Goal: Task Accomplishment & Management: Manage account settings

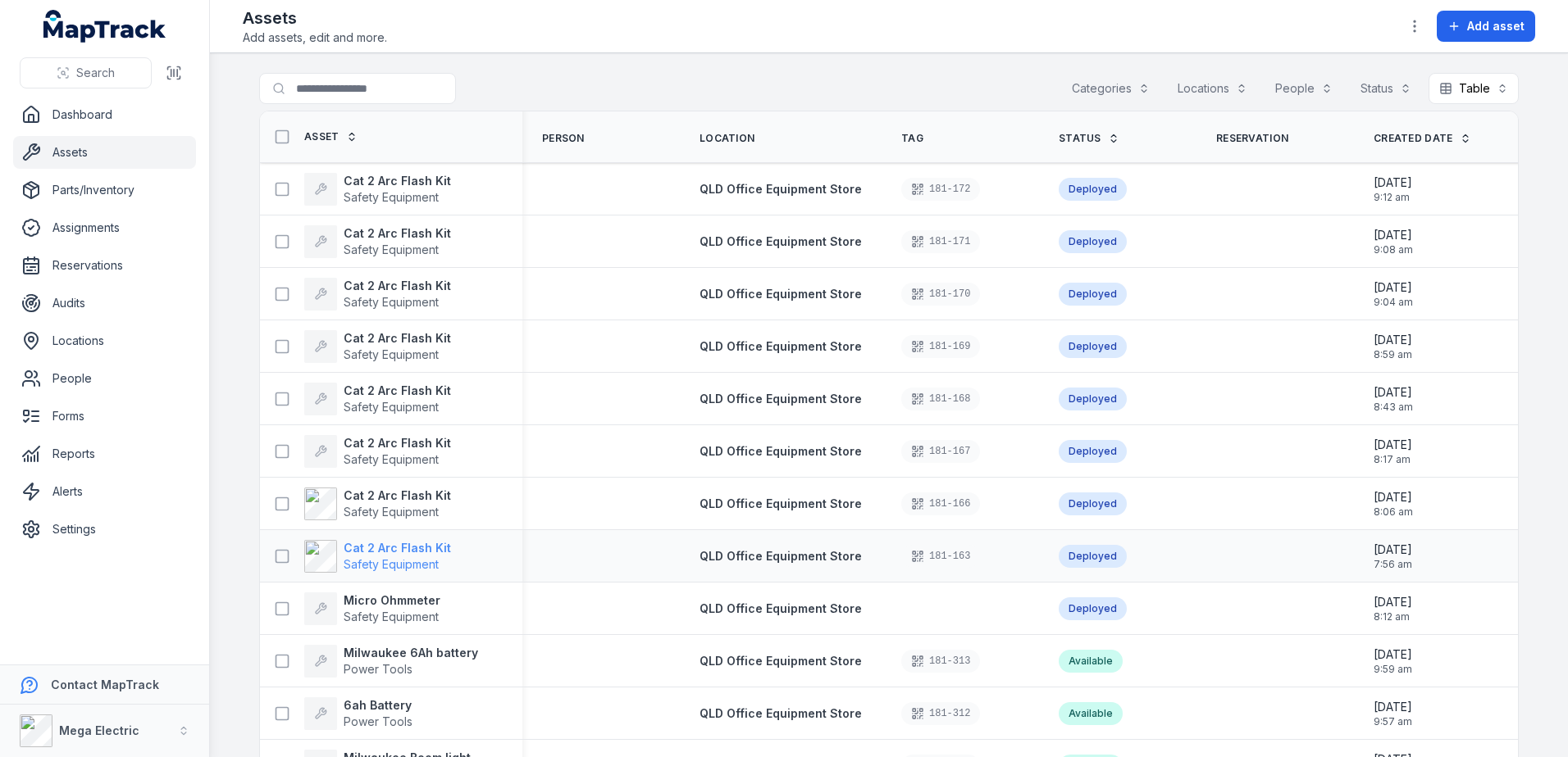
click at [411, 546] on strong "Cat 2 Arc Flash Kit" at bounding box center [397, 547] width 107 height 16
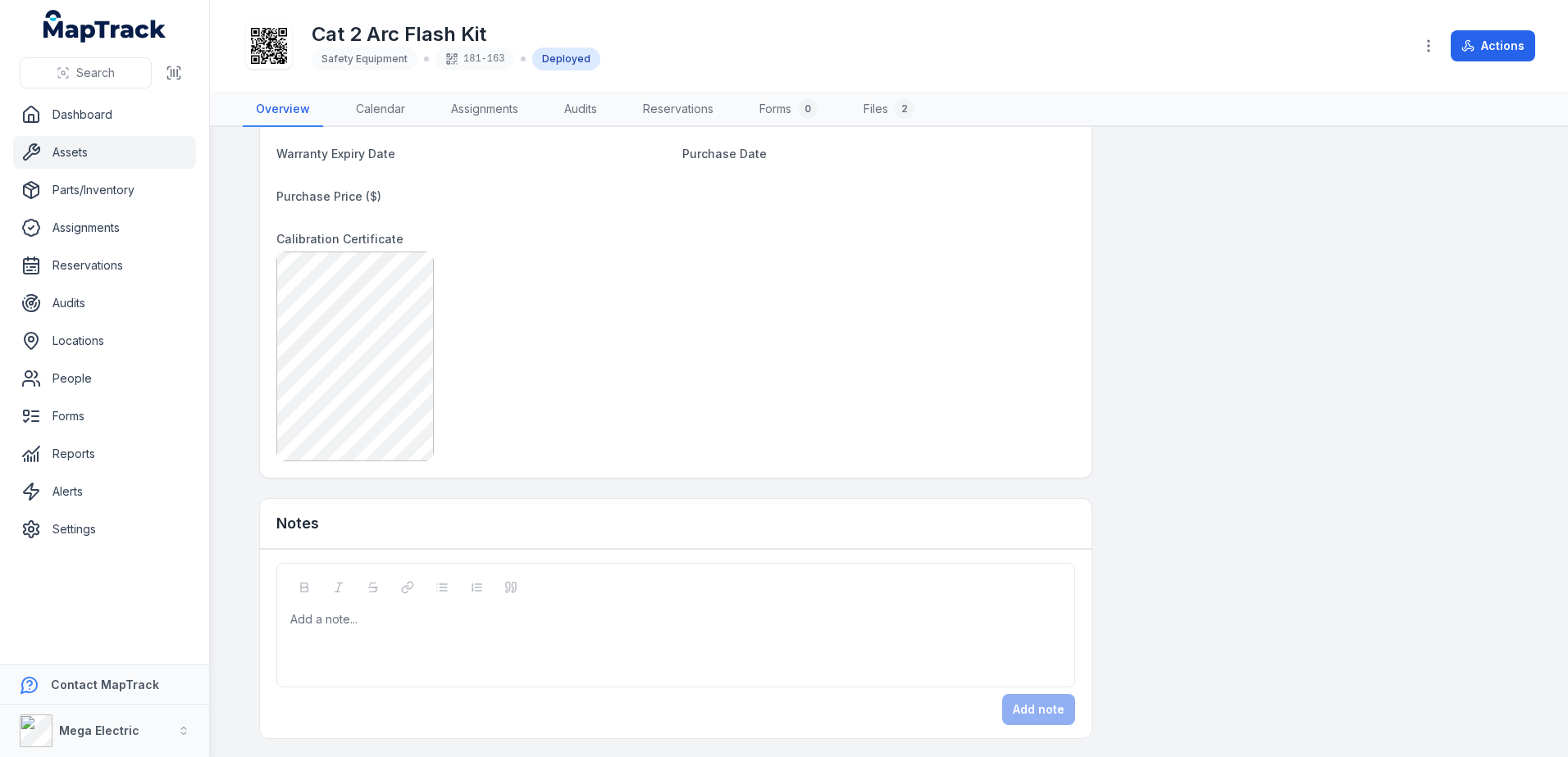
scroll to position [1051, 0]
click at [460, 624] on div at bounding box center [676, 618] width 770 height 16
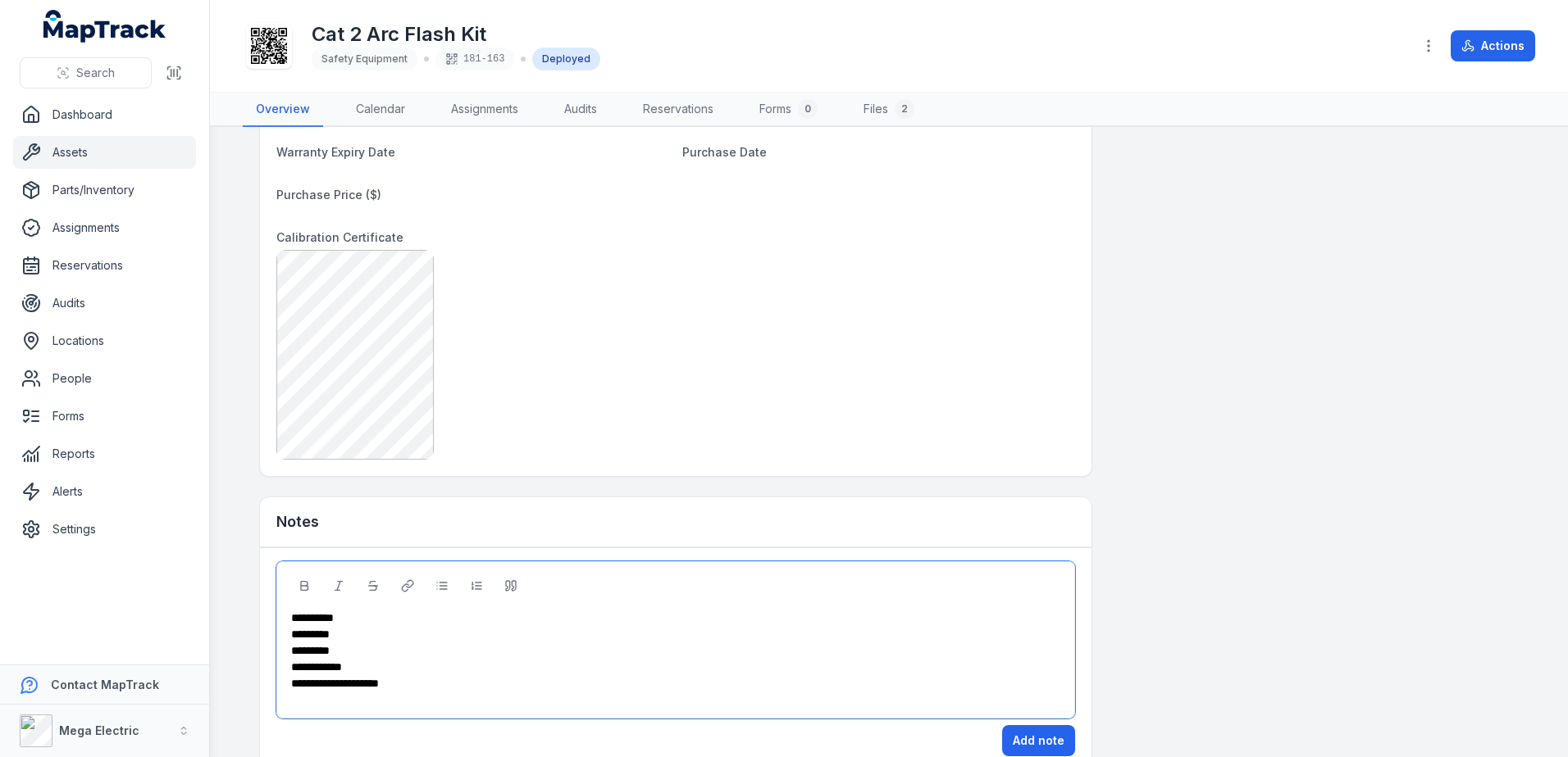
scroll to position [1084, 0]
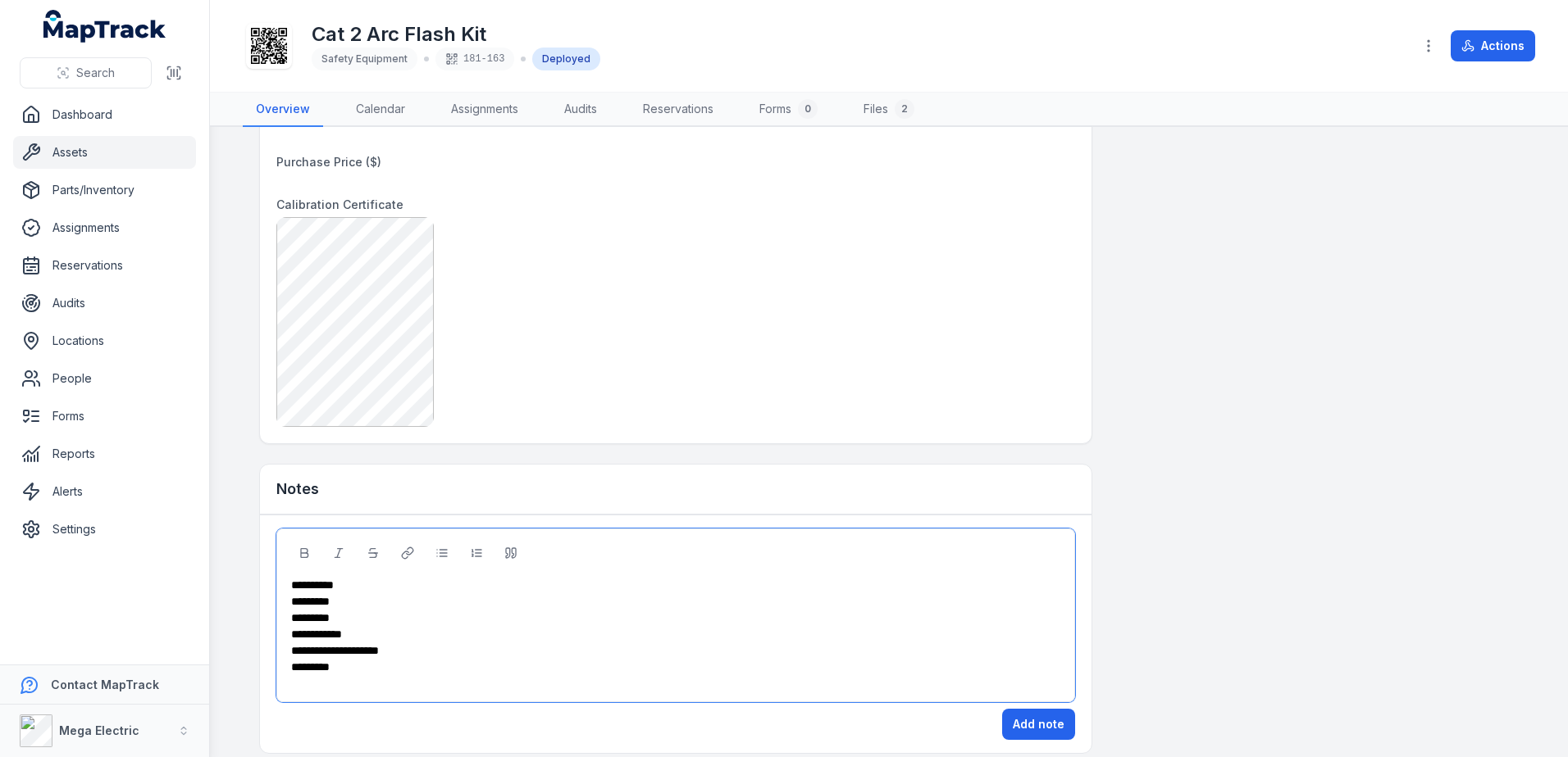
click at [291, 607] on div "********" at bounding box center [676, 600] width 770 height 16
click at [349, 685] on div at bounding box center [676, 683] width 770 height 16
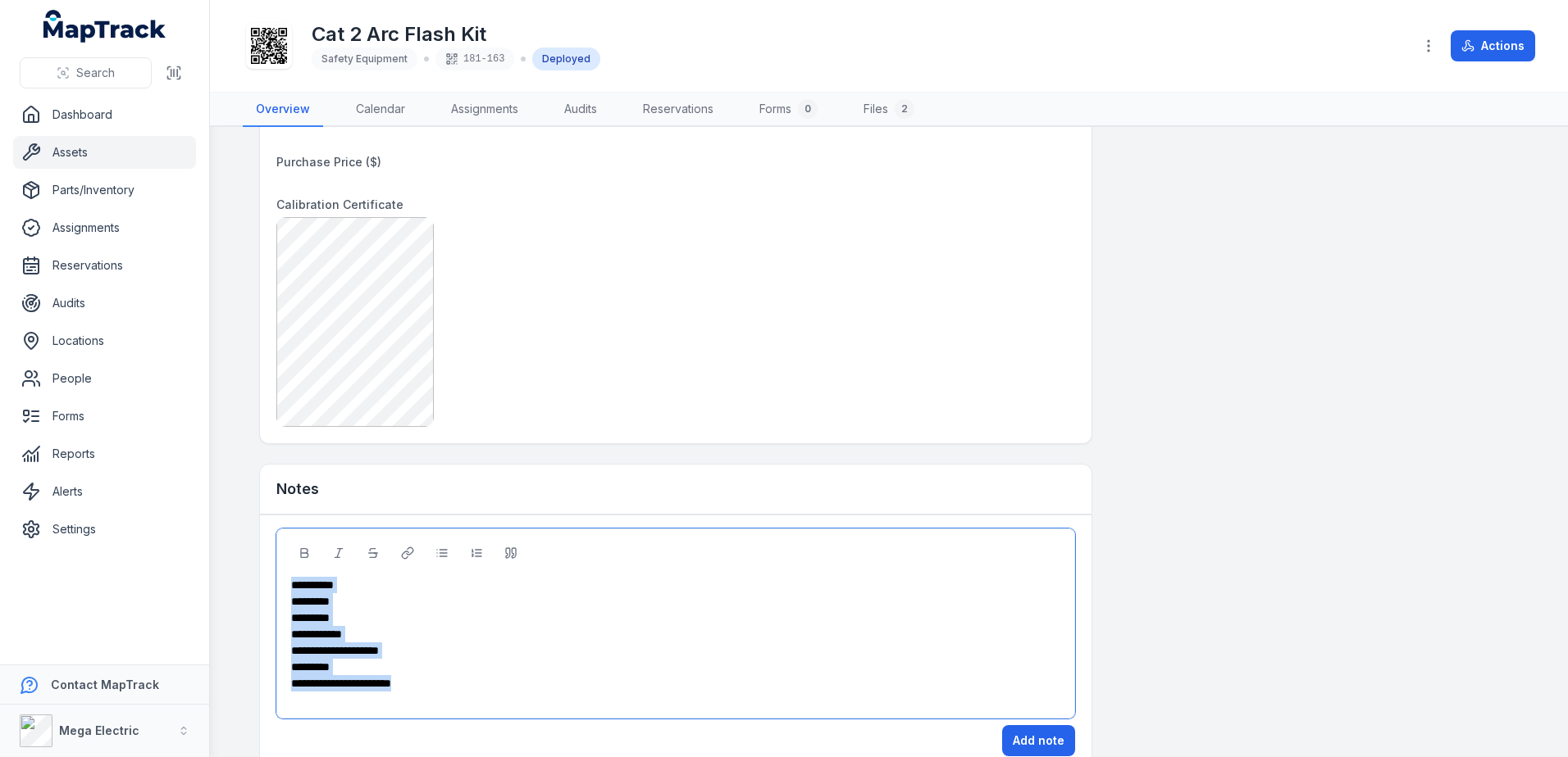
drag, startPoint x: 437, startPoint y: 684, endPoint x: 267, endPoint y: 577, distance: 200.9
click at [267, 577] on div "**********" at bounding box center [676, 642] width 831 height 255
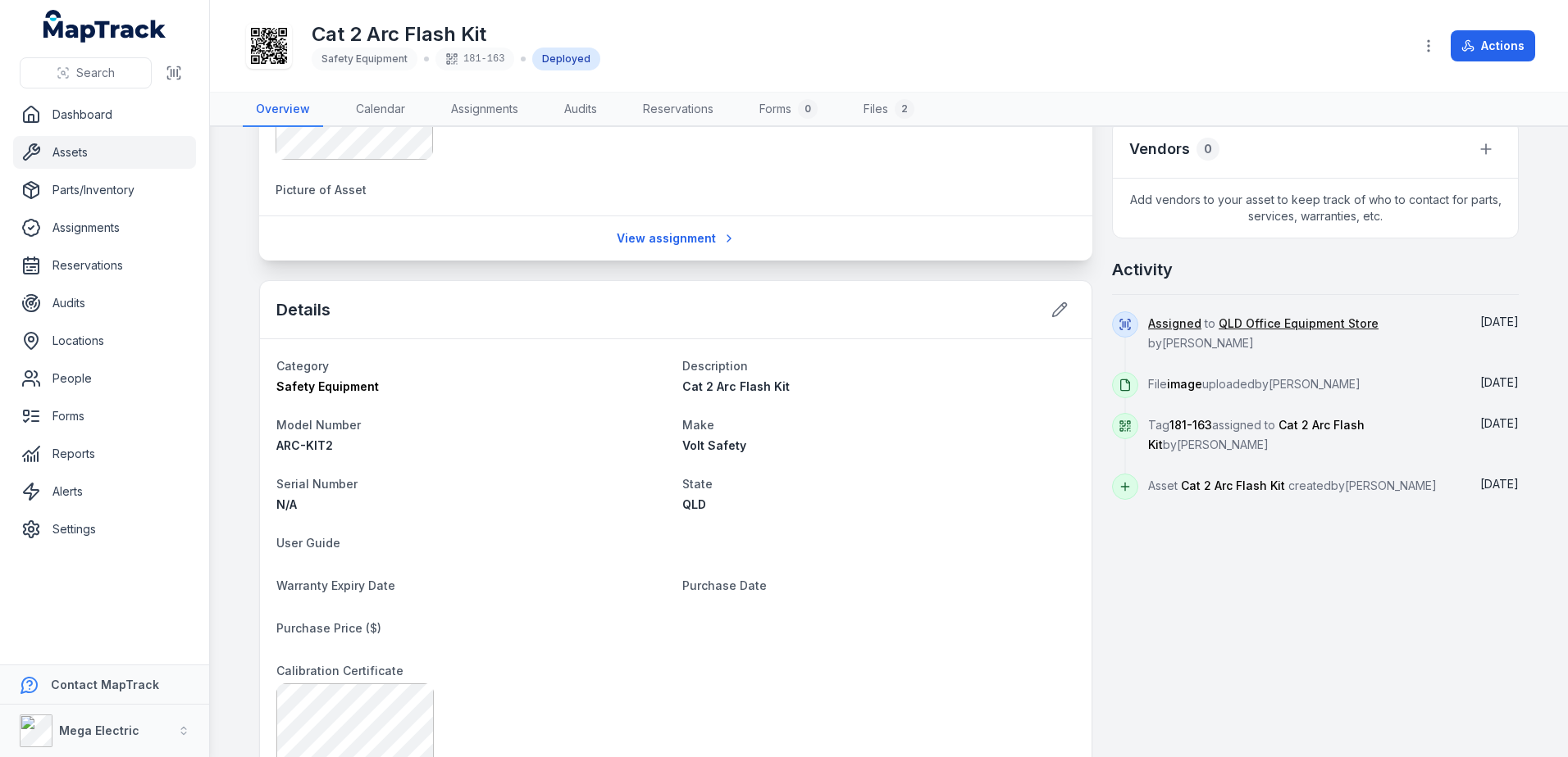
scroll to position [593, 0]
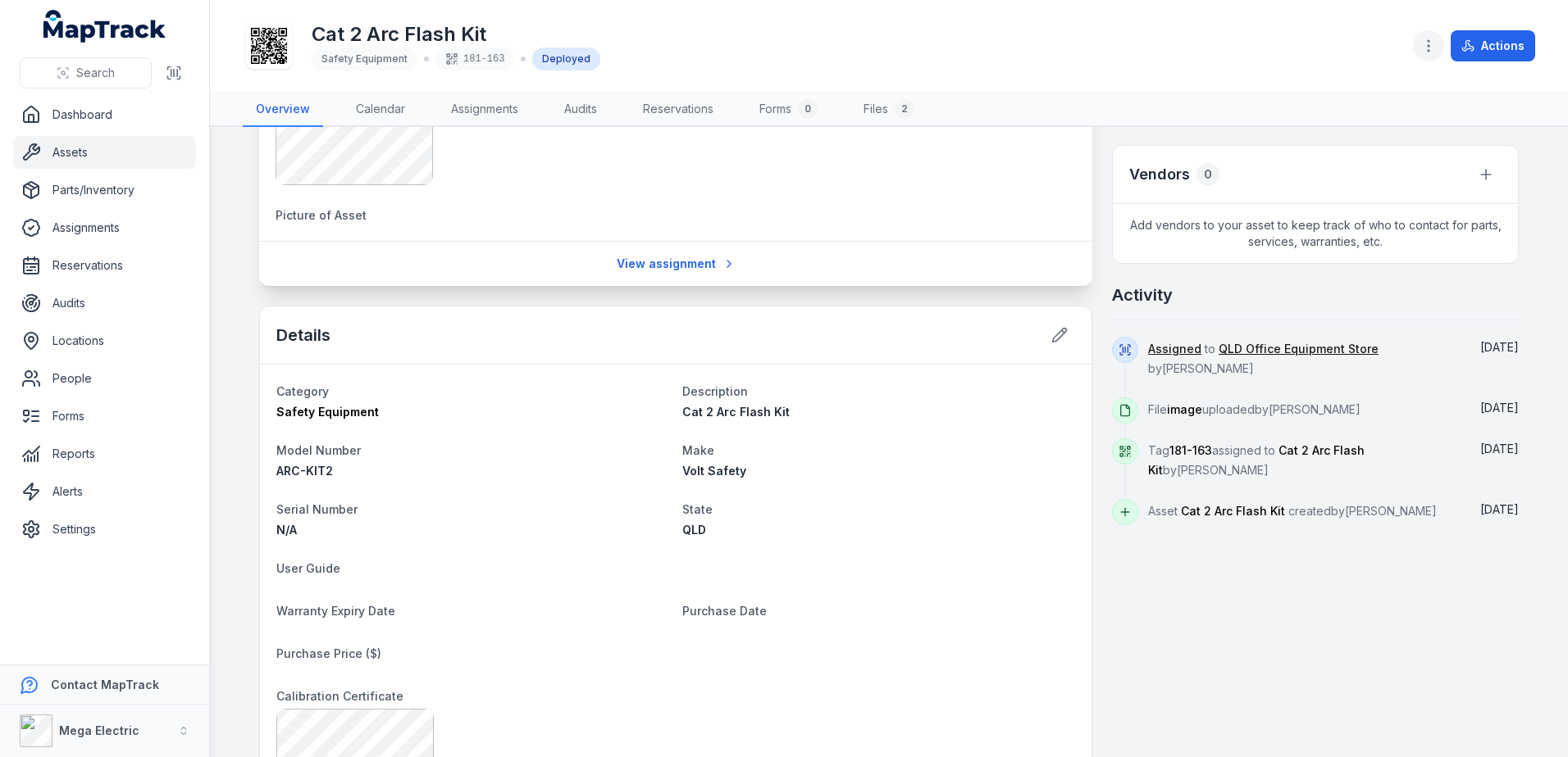
click at [1432, 50] on icon "button" at bounding box center [1428, 46] width 16 height 16
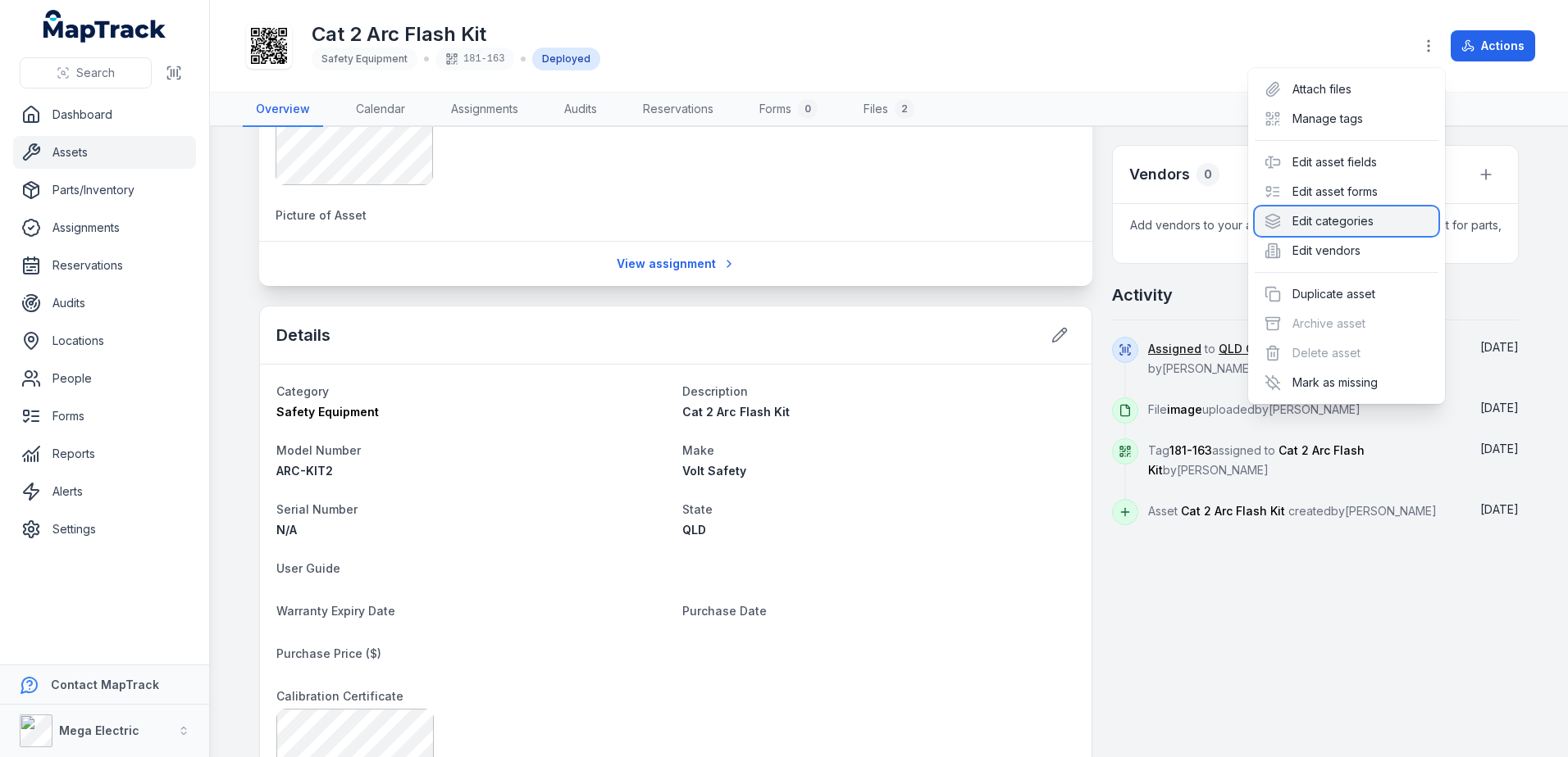
click at [1351, 226] on div "Edit categories" at bounding box center [1347, 221] width 184 height 29
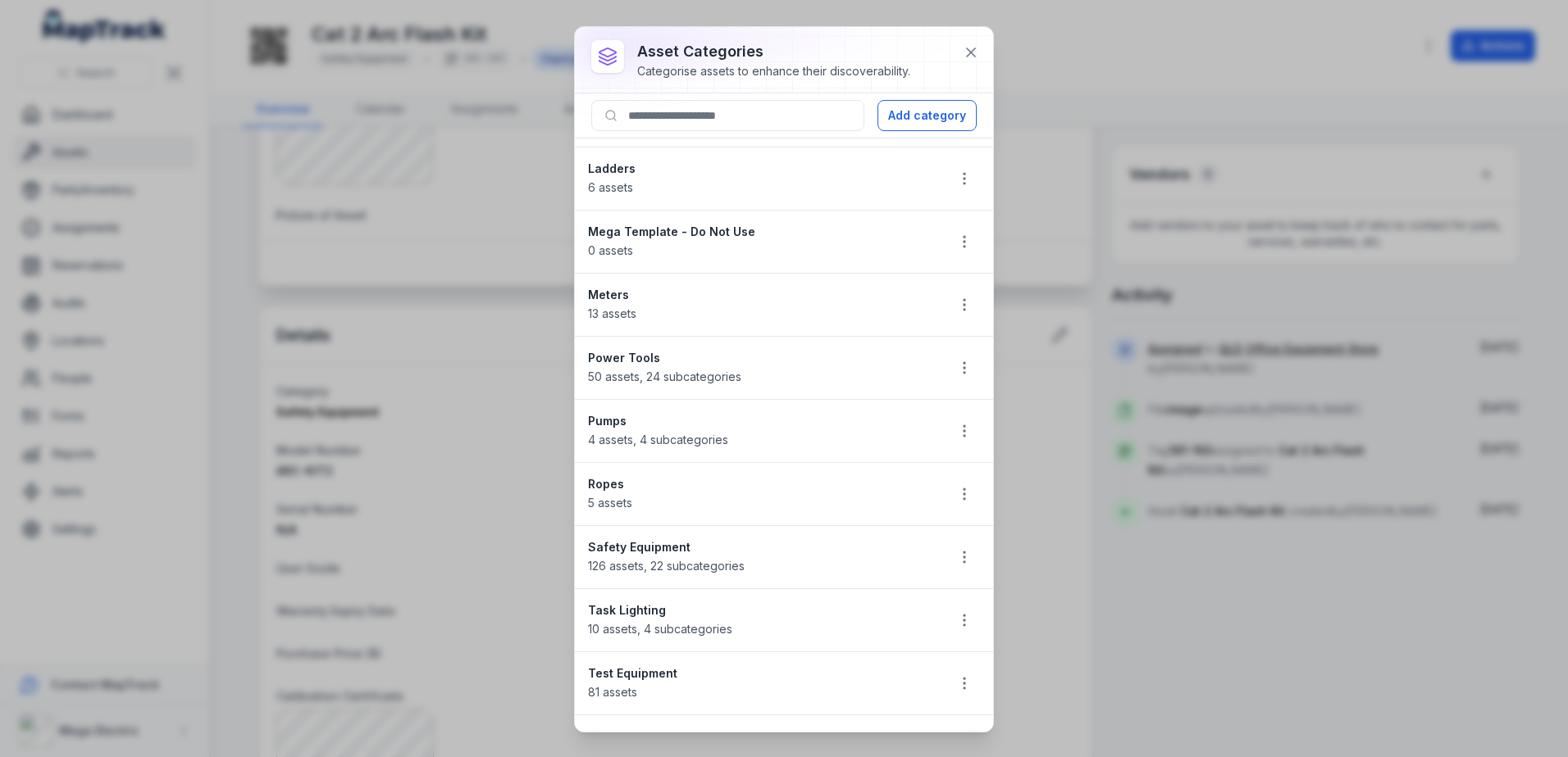
scroll to position [491, 0]
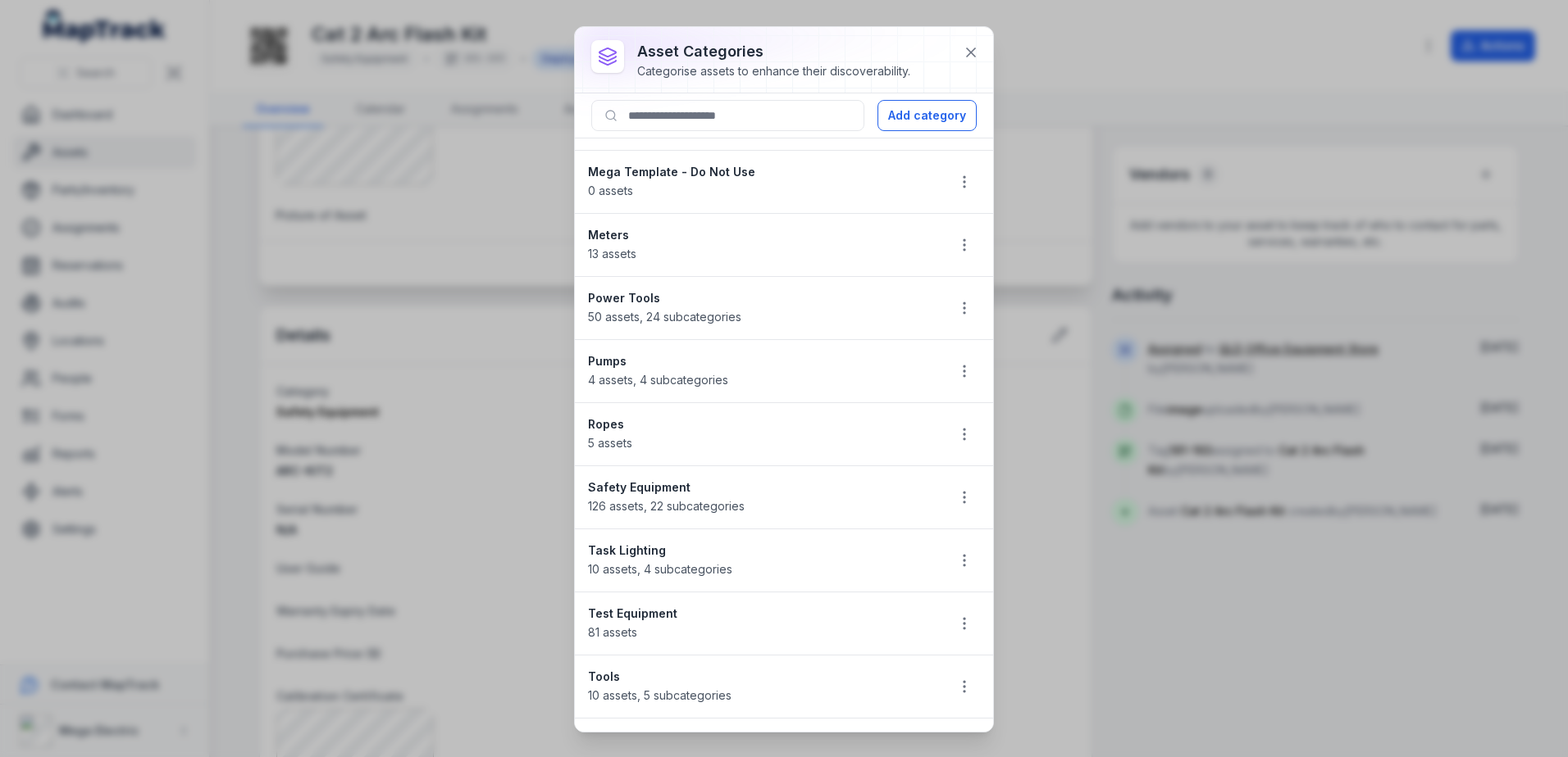
click at [698, 506] on span "126 assets , 22 subcategories" at bounding box center [665, 506] width 157 height 14
click at [673, 491] on strong "Safety Equipment" at bounding box center [759, 487] width 345 height 16
click at [949, 497] on button "button" at bounding box center [964, 497] width 31 height 31
click at [885, 551] on div "Edit" at bounding box center [869, 541] width 184 height 29
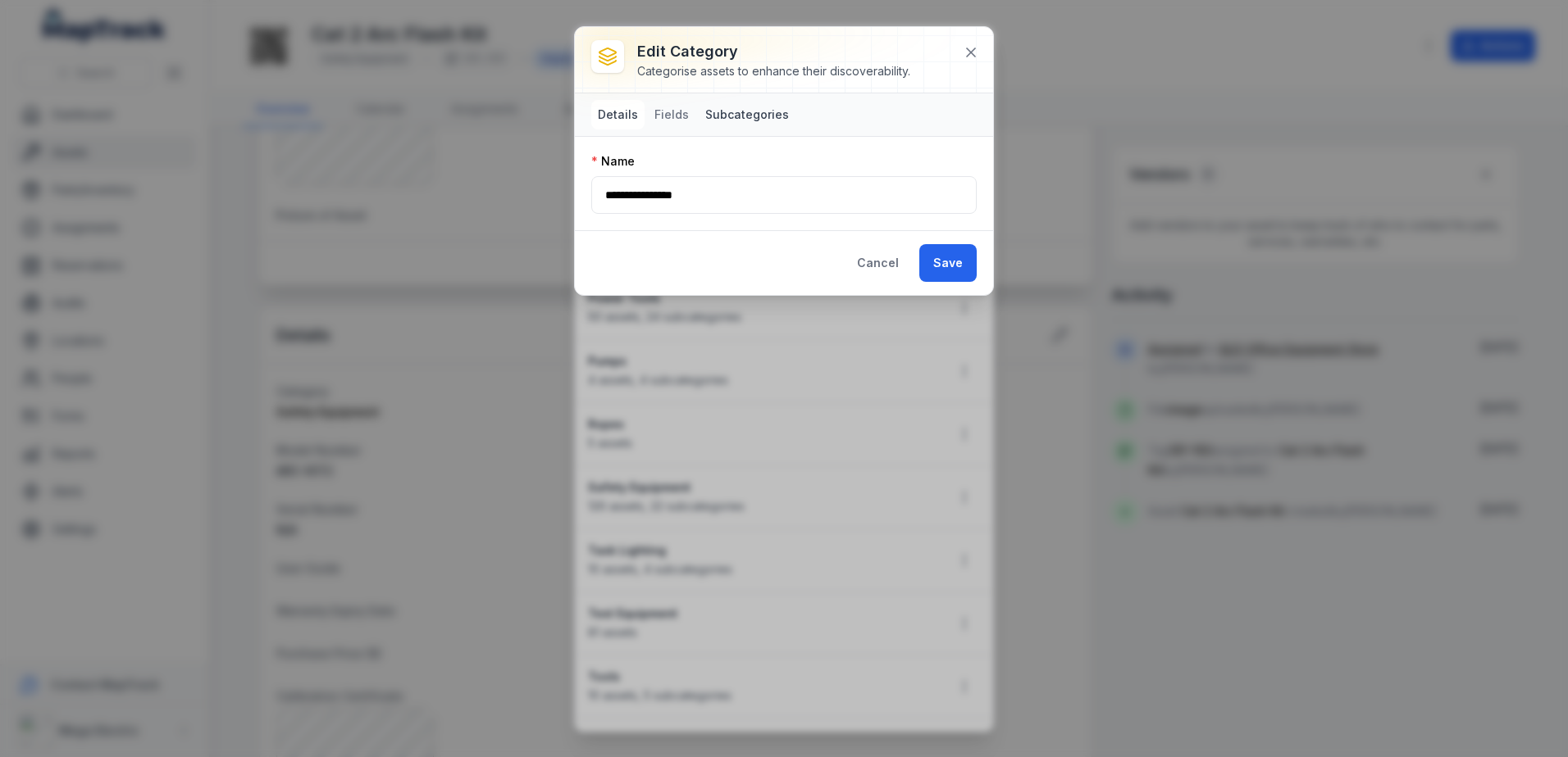
click at [743, 111] on button "Subcategories" at bounding box center [747, 114] width 97 height 29
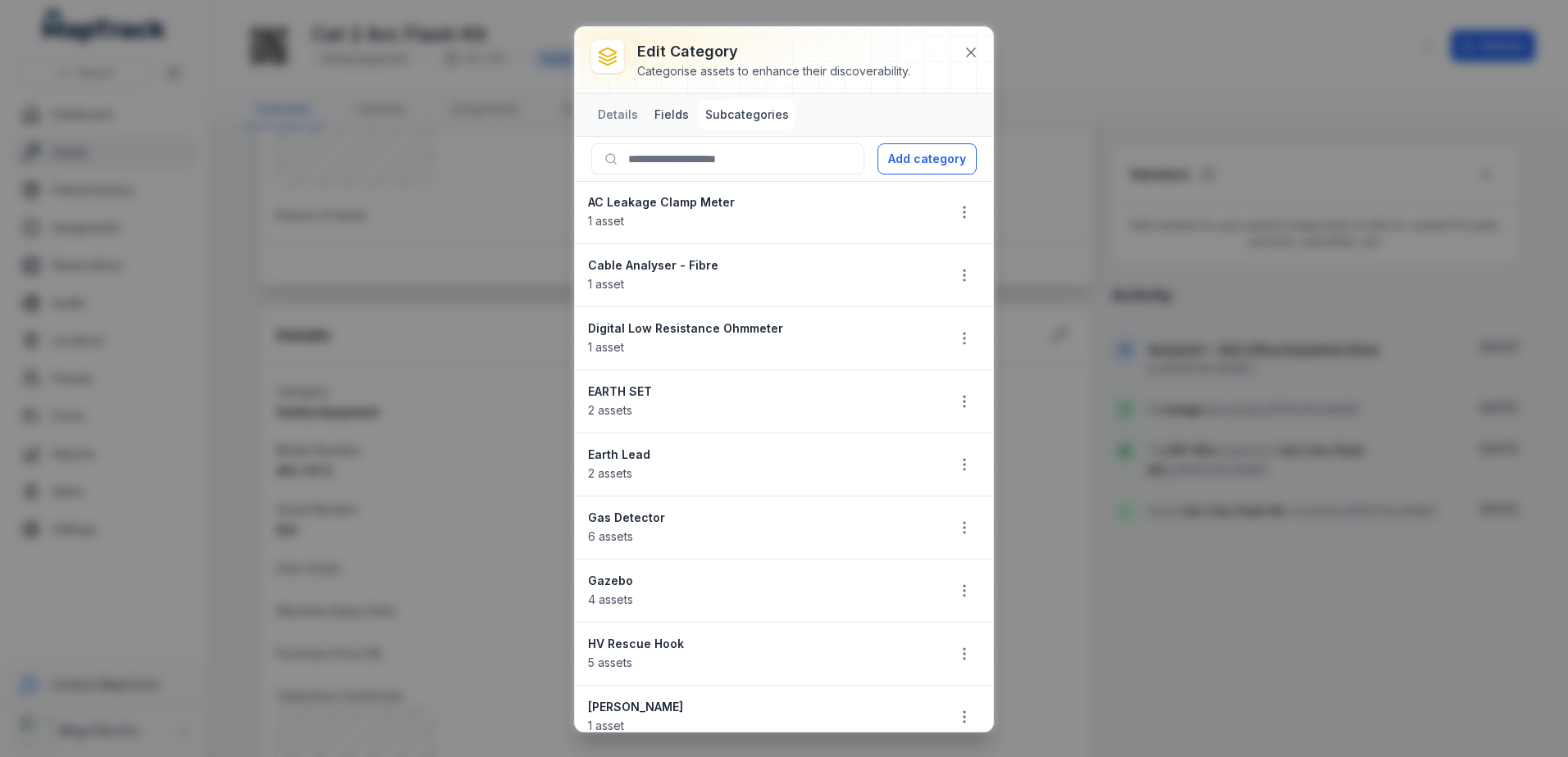
click at [656, 115] on button "Fields" at bounding box center [672, 114] width 47 height 29
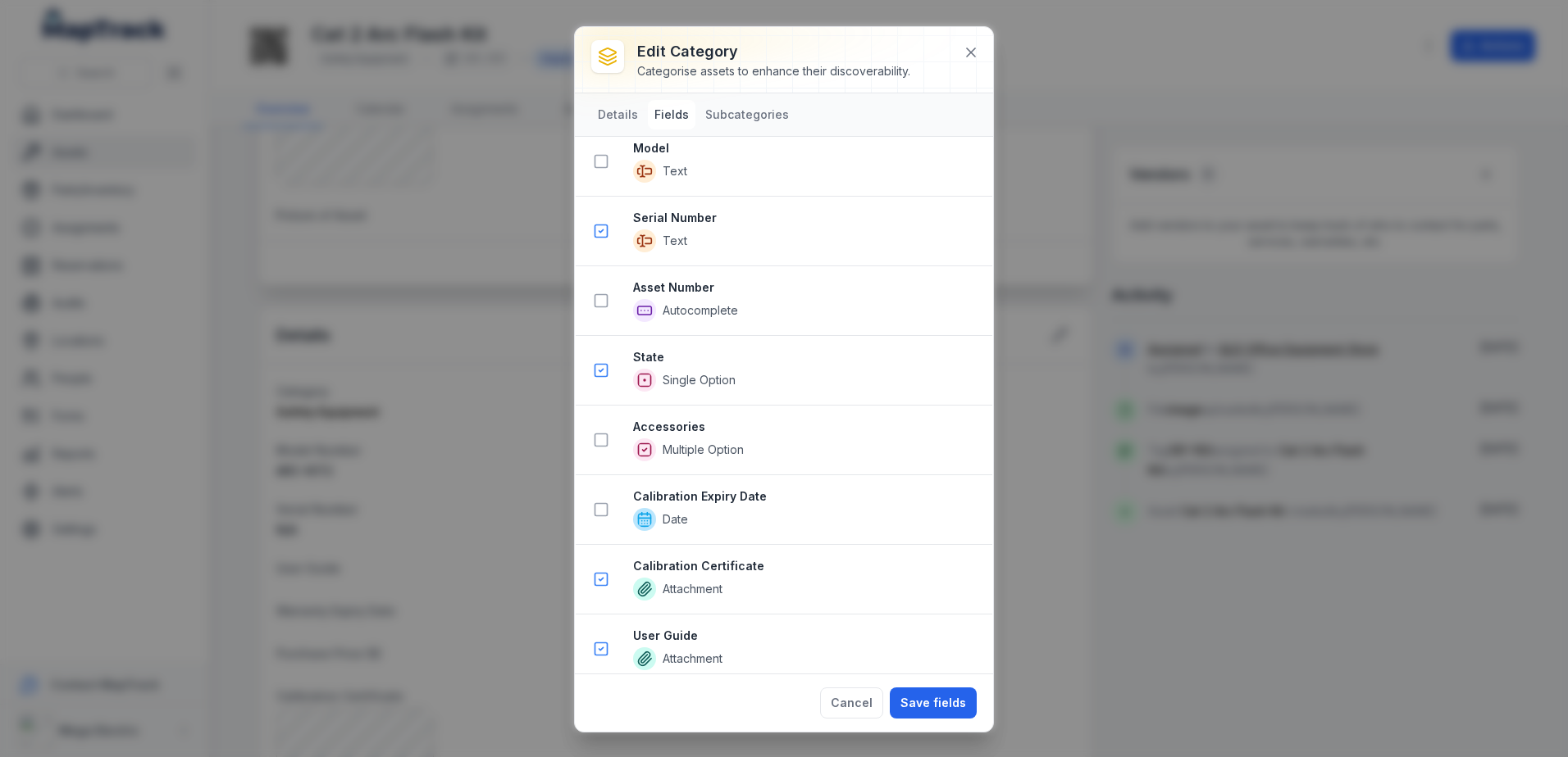
scroll to position [984, 0]
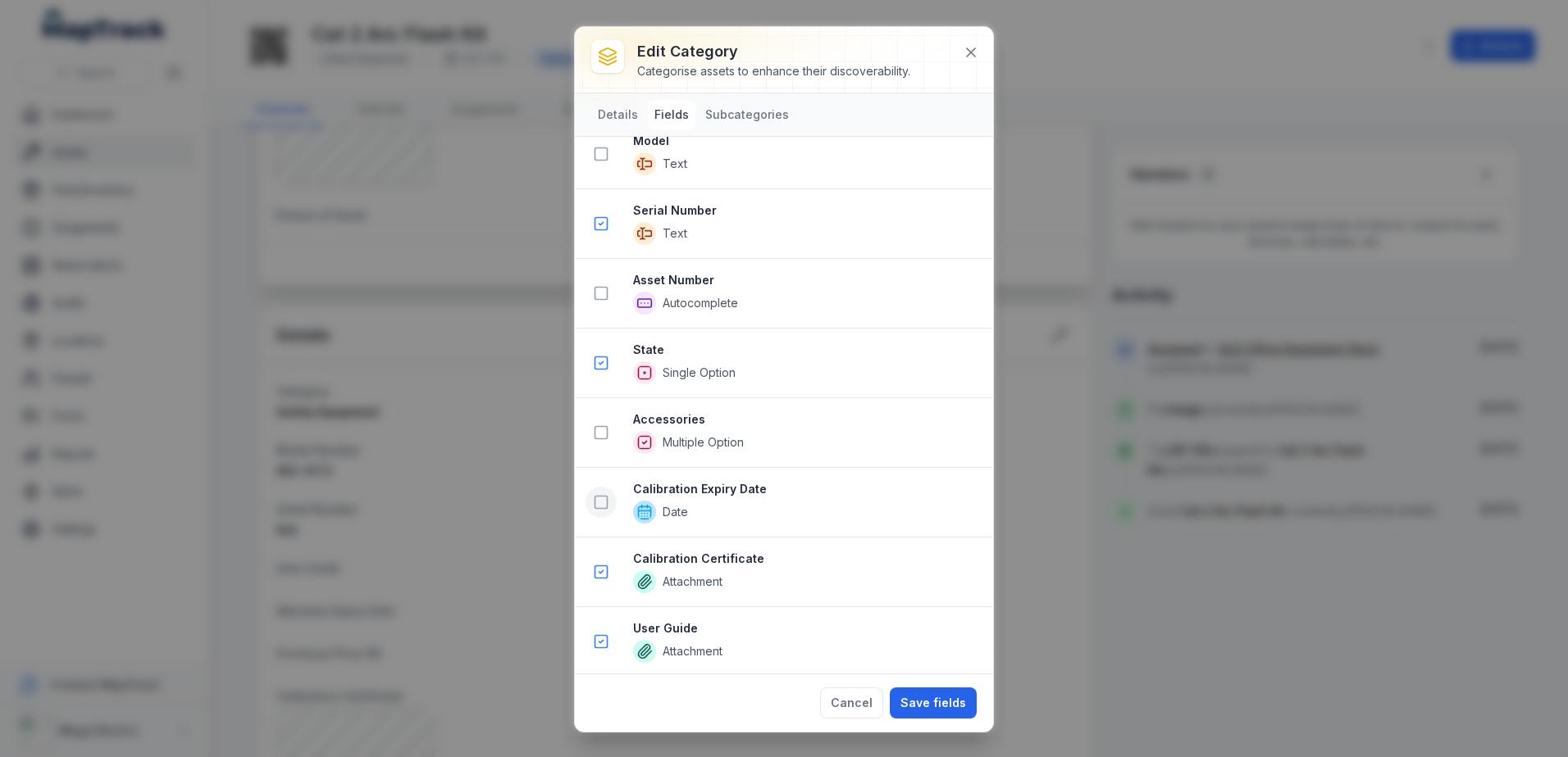
click at [607, 498] on rect at bounding box center [601, 503] width 12 height 12
click at [942, 697] on button "Save fields" at bounding box center [933, 703] width 87 height 31
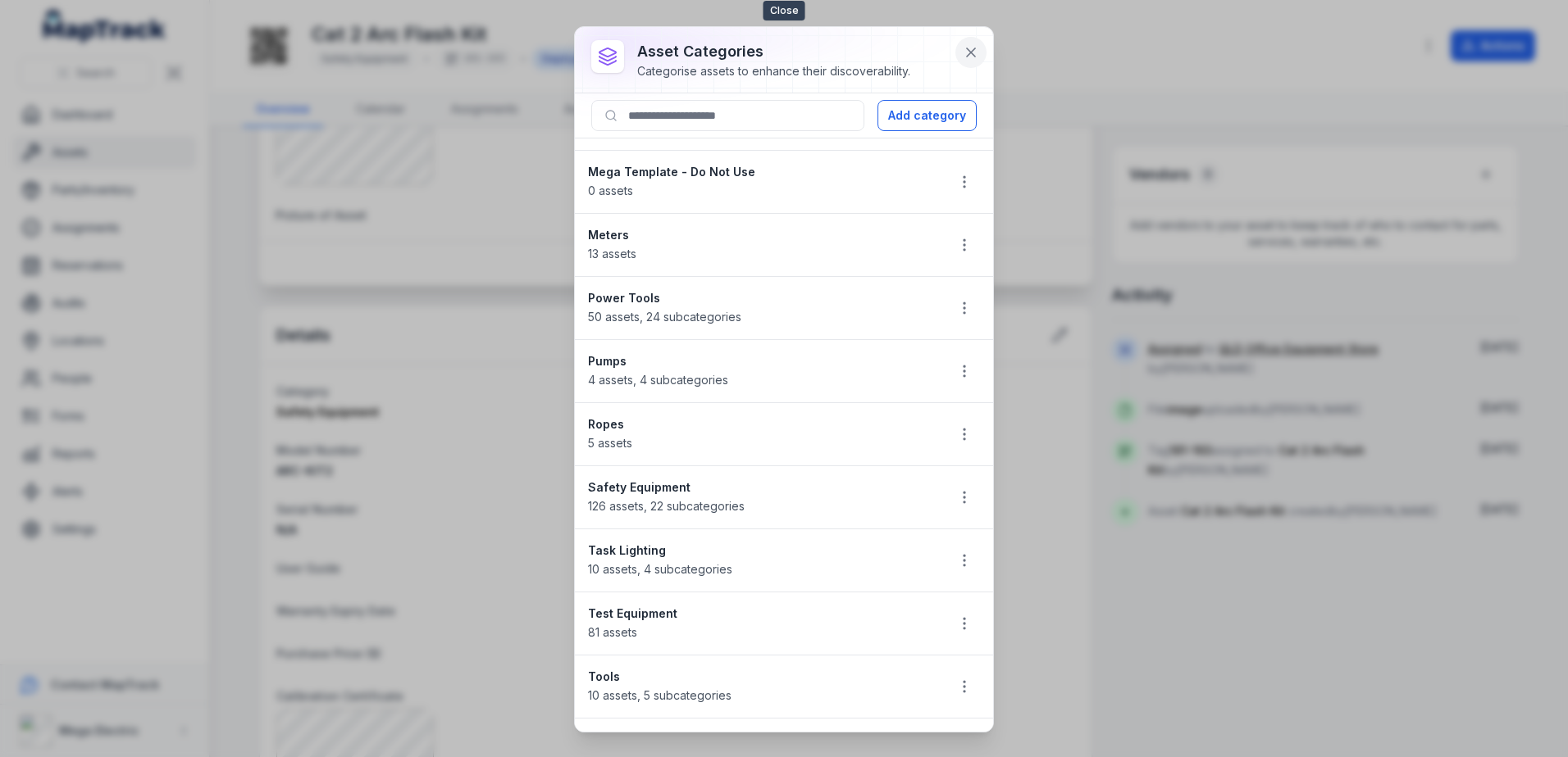
click at [974, 55] on icon at bounding box center [971, 52] width 9 height 9
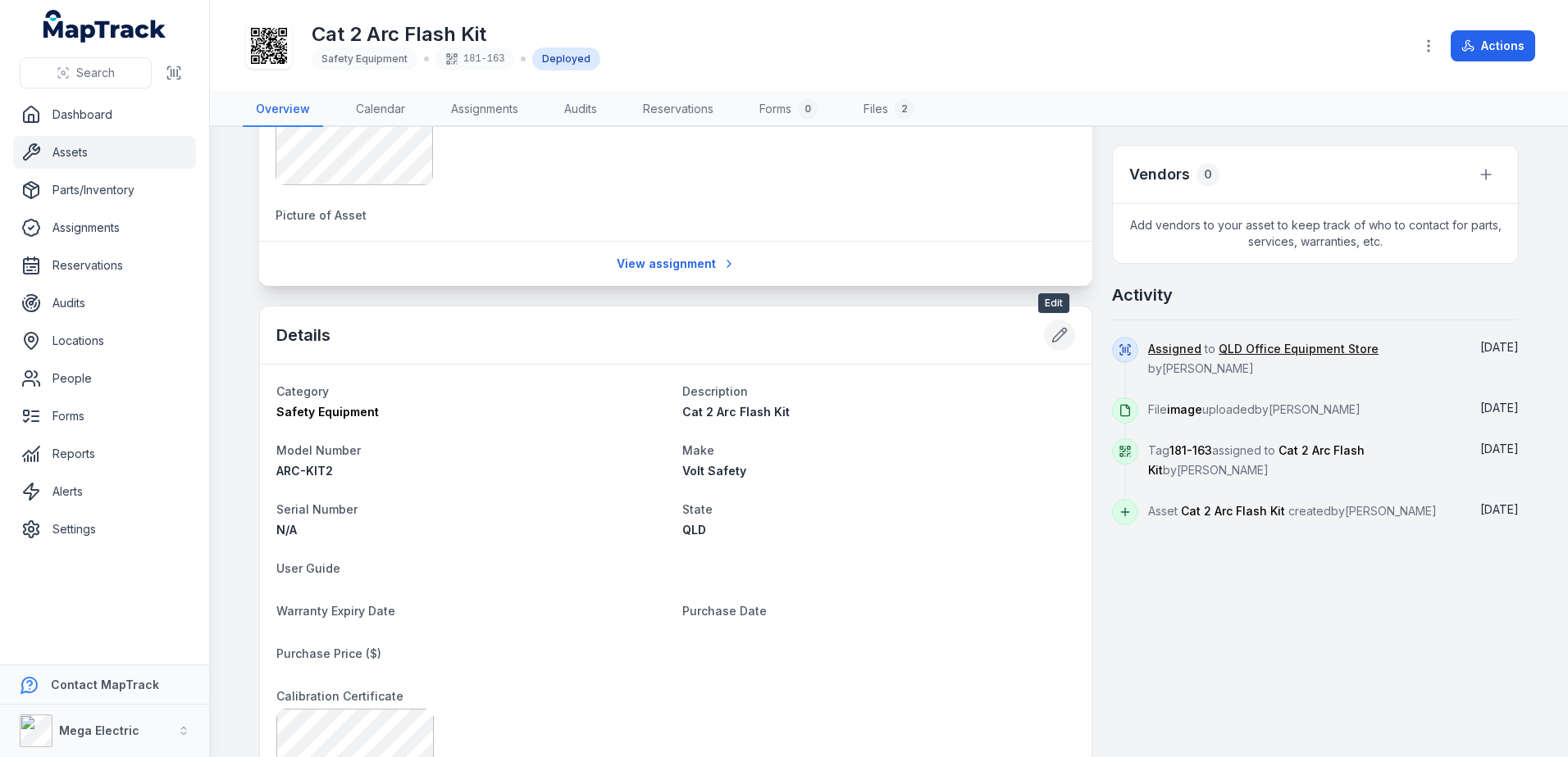
click at [1056, 335] on icon at bounding box center [1059, 335] width 14 height 14
